Goal: Task Accomplishment & Management: Complete application form

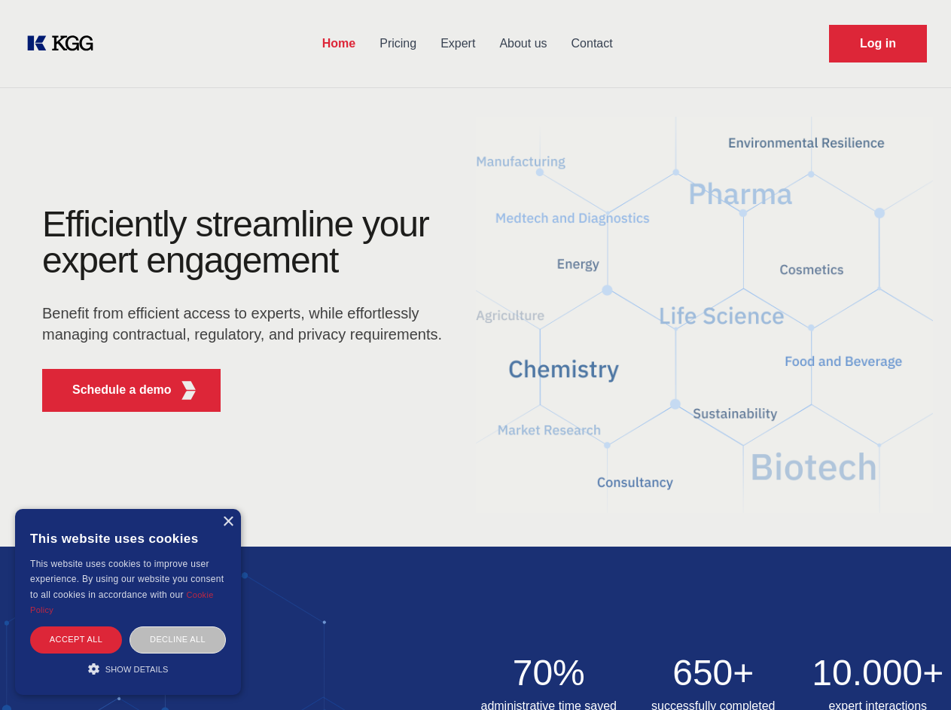
click at [475, 355] on div "Efficiently streamline your expert engagement Benefit from efficient access to …" at bounding box center [247, 315] width 458 height 218
click at [113, 390] on p "Schedule a demo" at bounding box center [121, 390] width 99 height 18
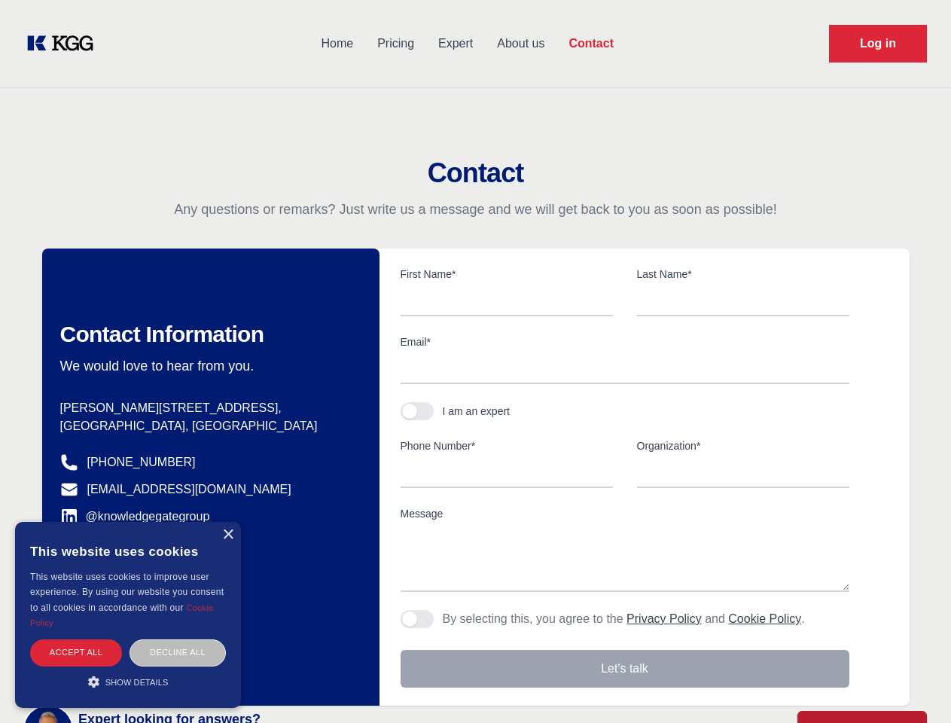
click at [227, 522] on div "× This website uses cookies This website uses cookies to improve user experienc…" at bounding box center [128, 615] width 226 height 186
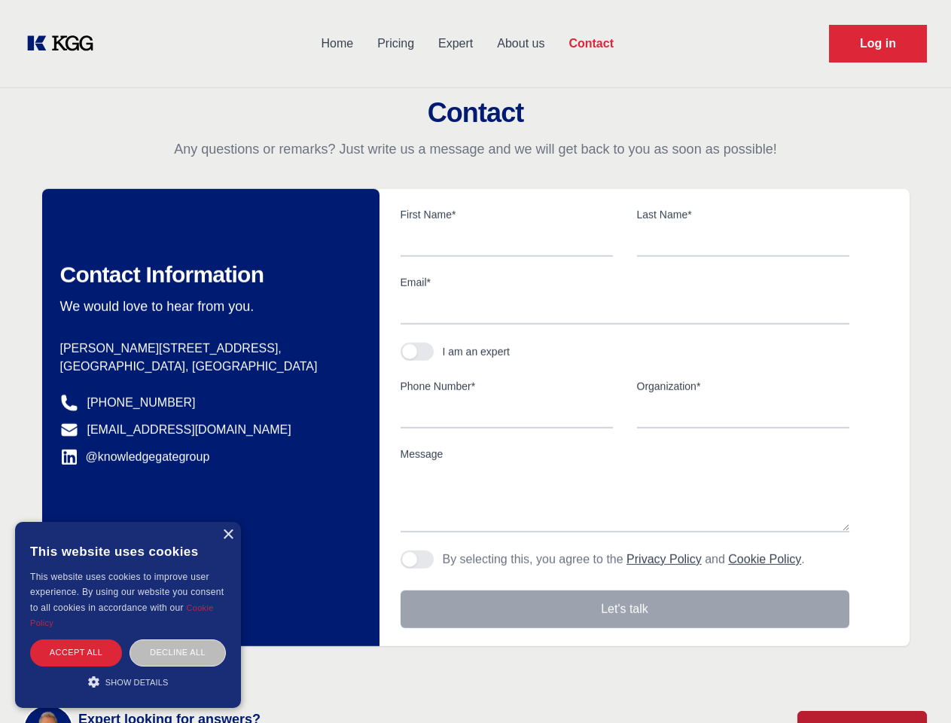
click at [76, 639] on div "Accept all" at bounding box center [76, 652] width 92 height 26
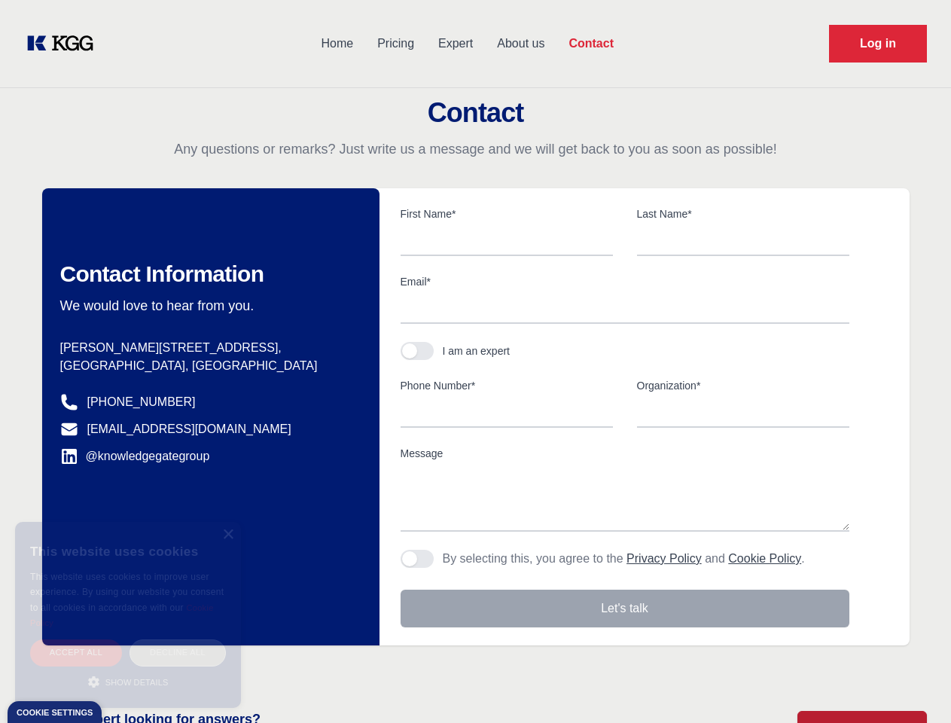
click at [178, 639] on body "Home Pricing Expert About us Contact Log in Contact Any questions or remarks? J…" at bounding box center [475, 661] width 951 height 1323
